Goal: Transaction & Acquisition: Subscribe to service/newsletter

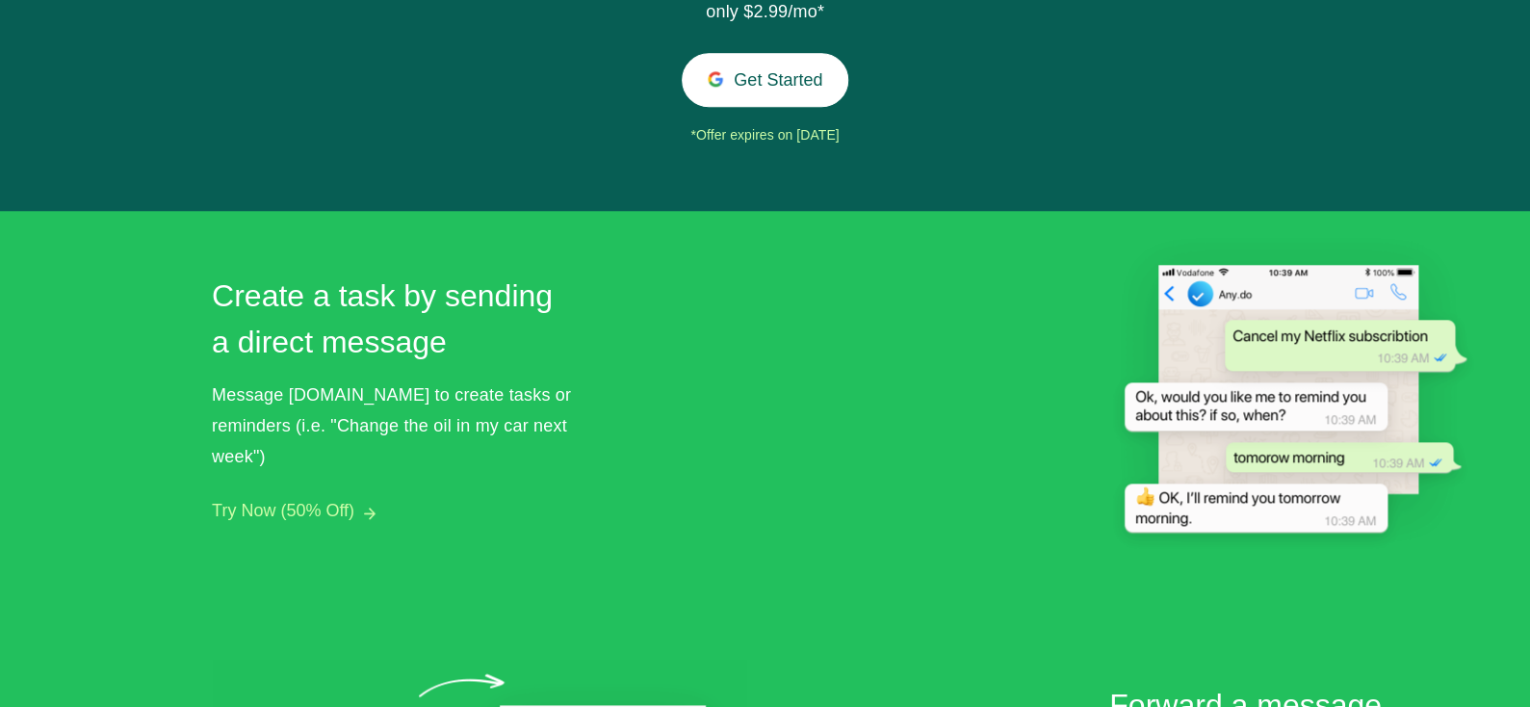
scroll to position [817, 0]
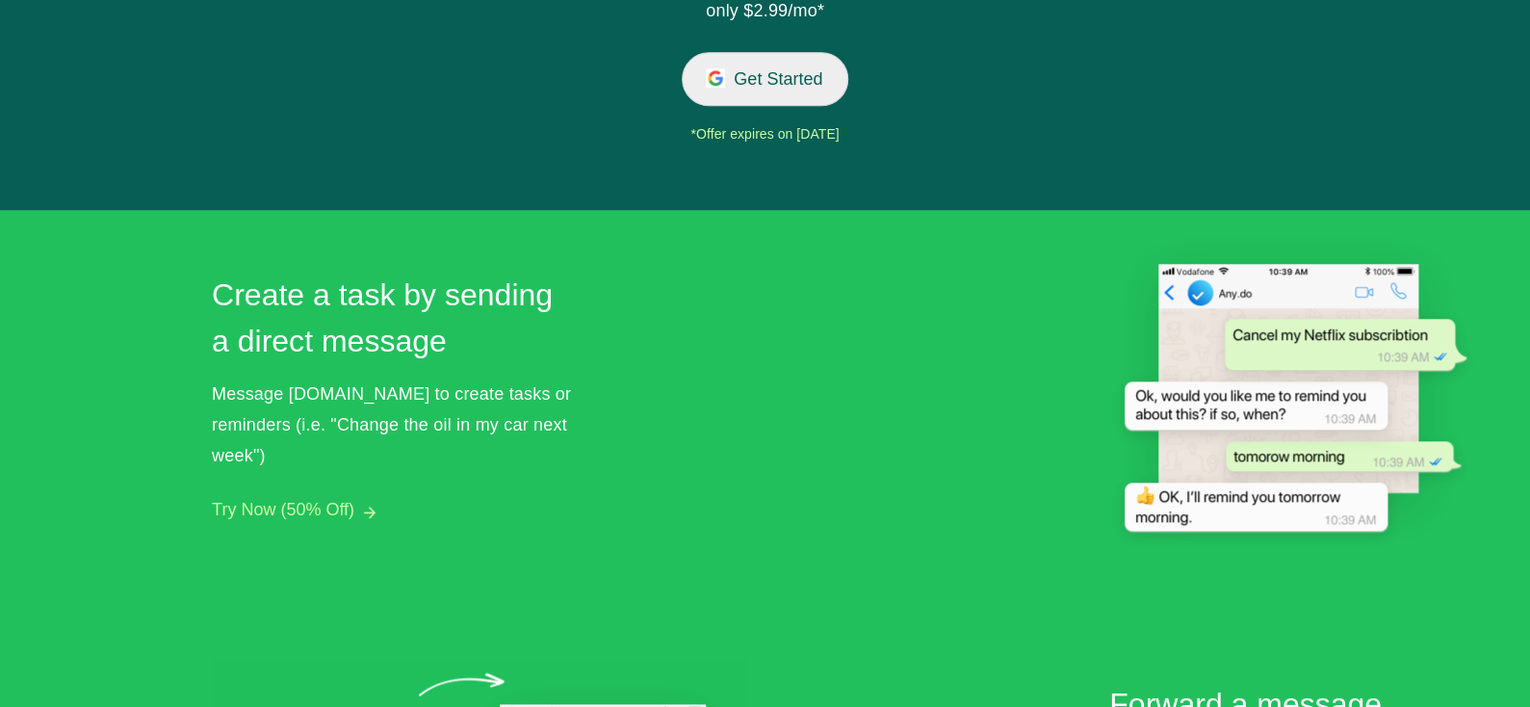
click at [738, 94] on button "Get Started" at bounding box center [765, 78] width 167 height 53
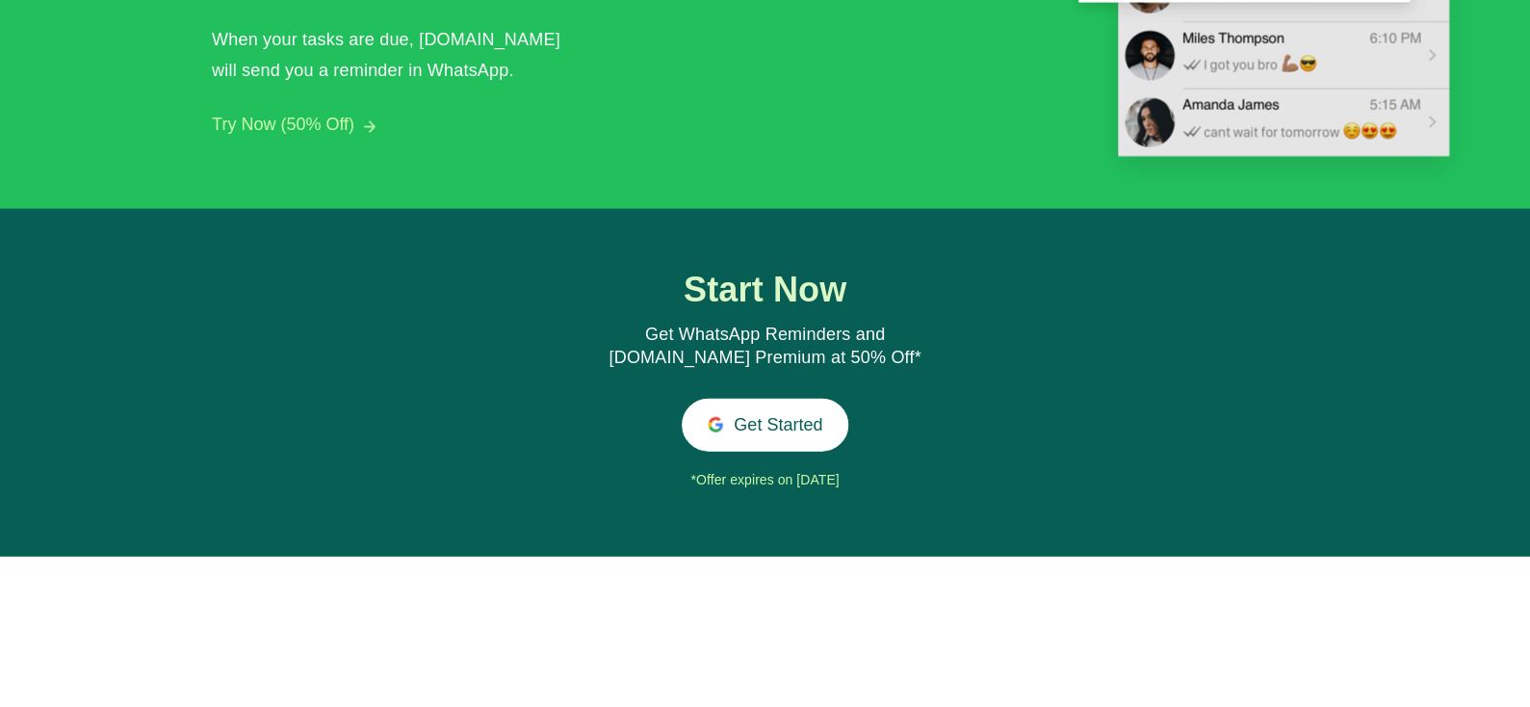
scroll to position [1975, 0]
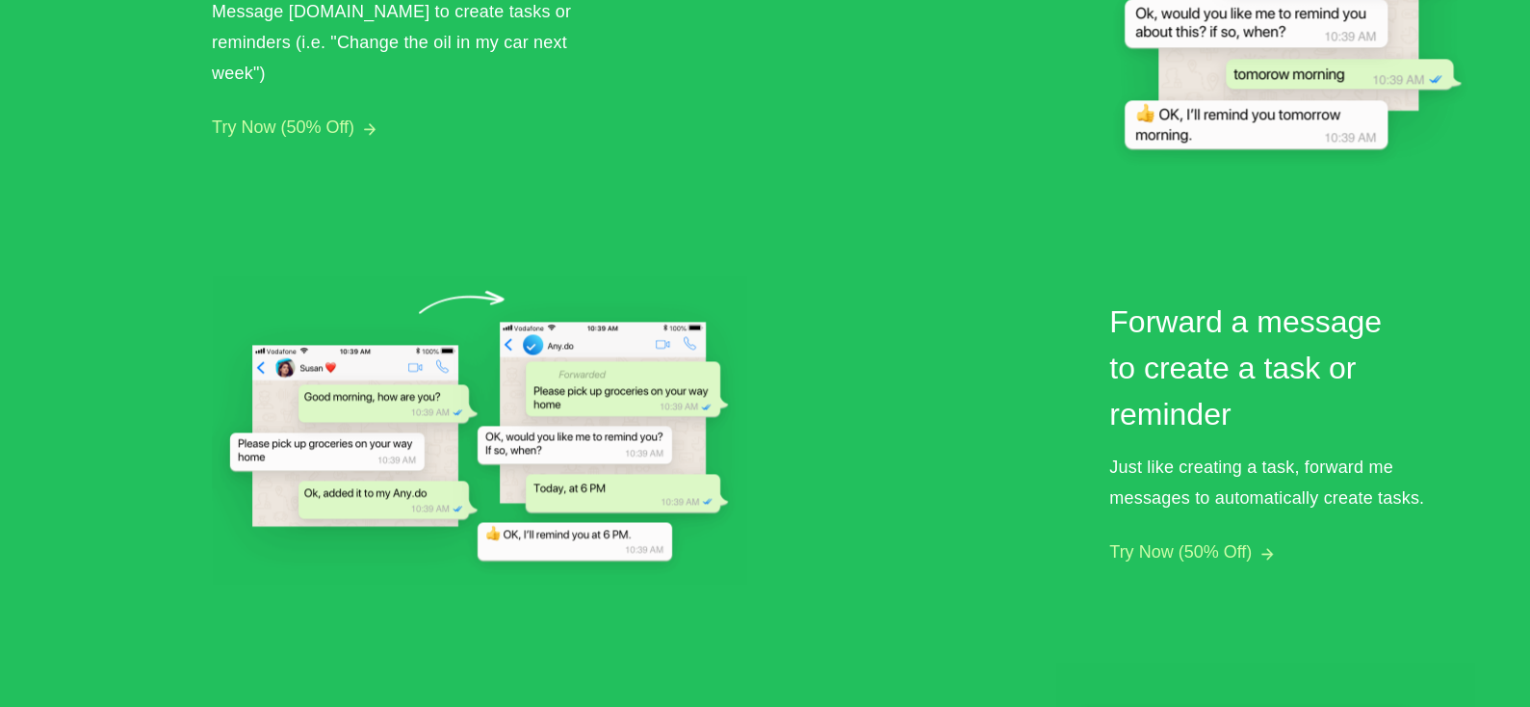
scroll to position [1133, 0]
click at [323, 117] on button "Try Now (50% Off)" at bounding box center [283, 127] width 143 height 20
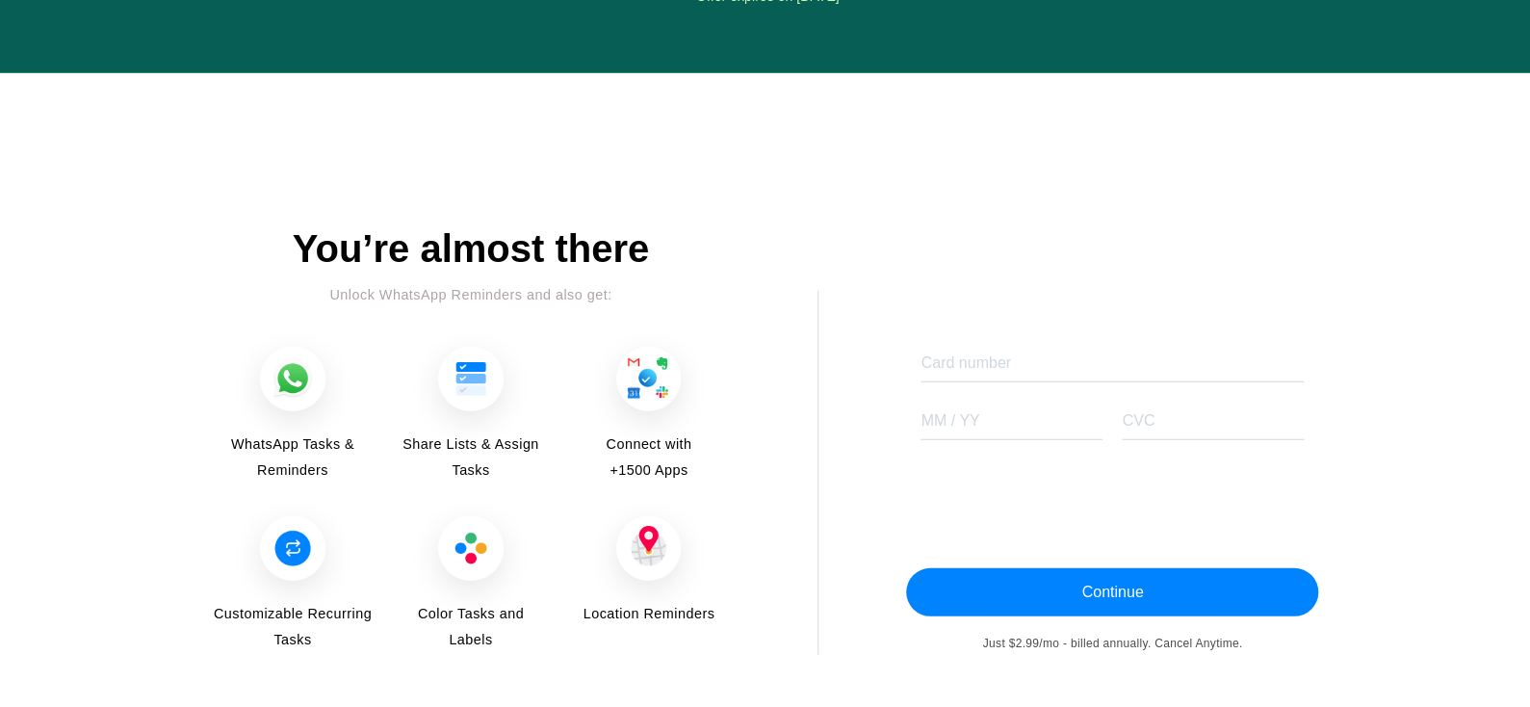
scroll to position [2321, 0]
